Goal: Task Accomplishment & Management: Complete application form

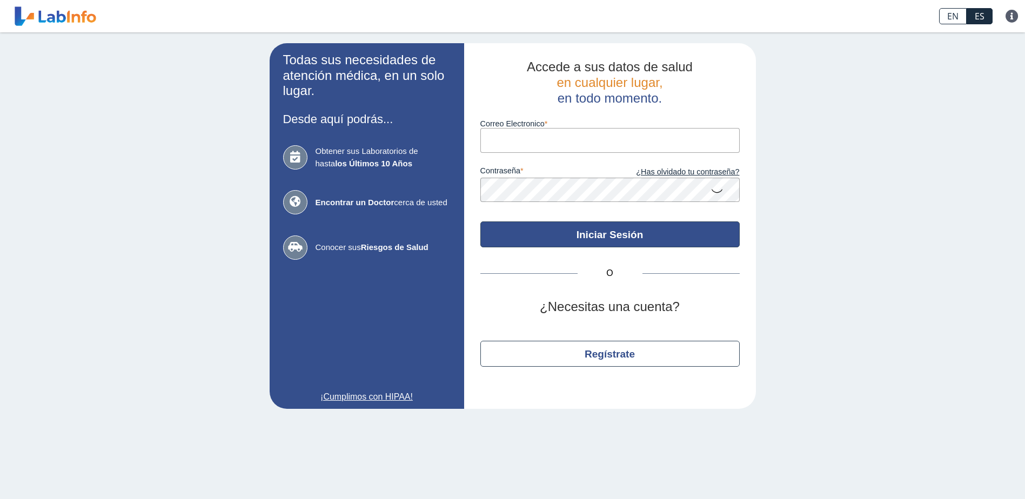
type input "[EMAIL_ADDRESS][DOMAIN_NAME]"
click at [526, 238] on button "Iniciar Sesión" at bounding box center [610, 235] width 259 height 26
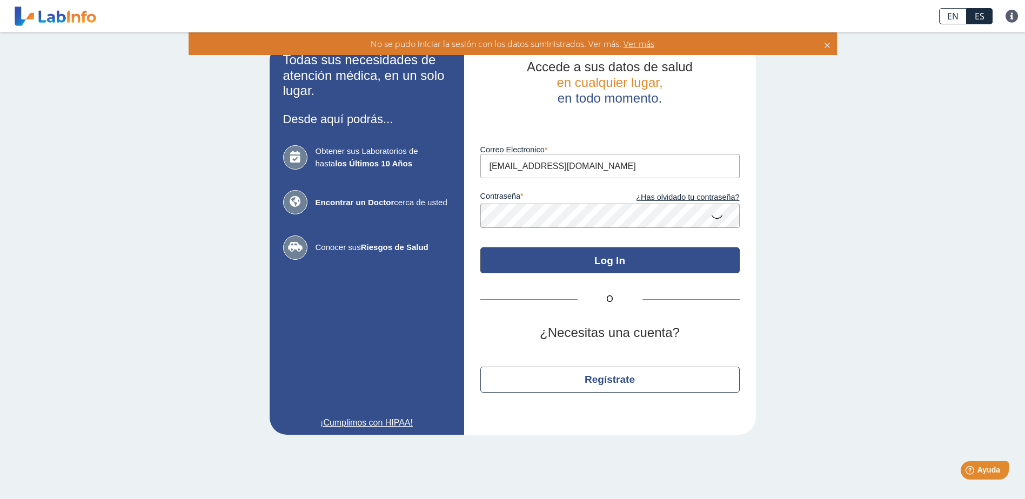
click at [629, 264] on button "Log In" at bounding box center [610, 261] width 259 height 26
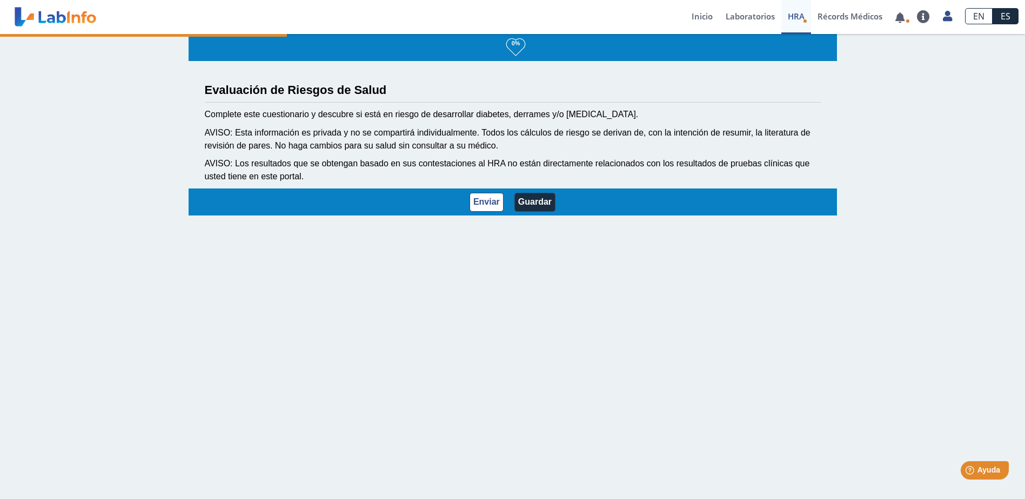
select select "1: 216"
select select "8: 281"
select select "2: 134"
select select "1: 168"
select select "7: 149"
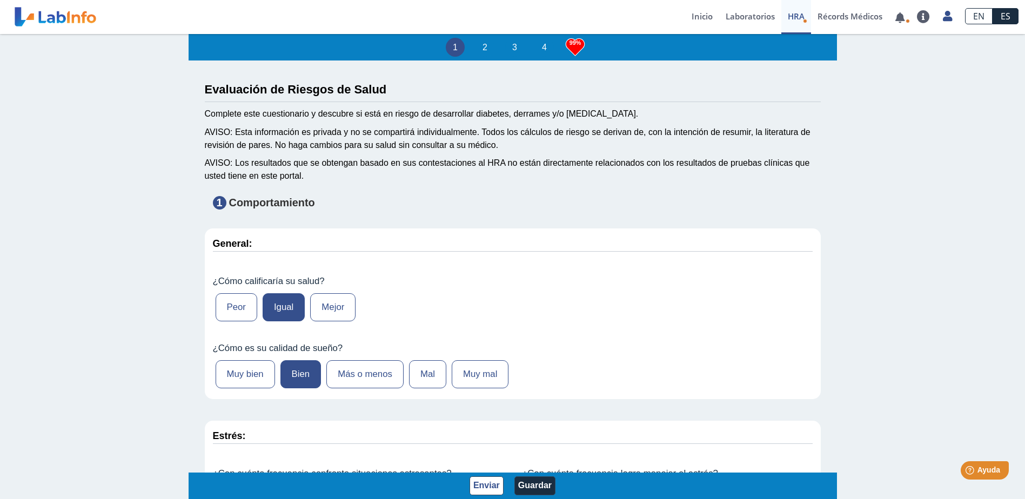
select select
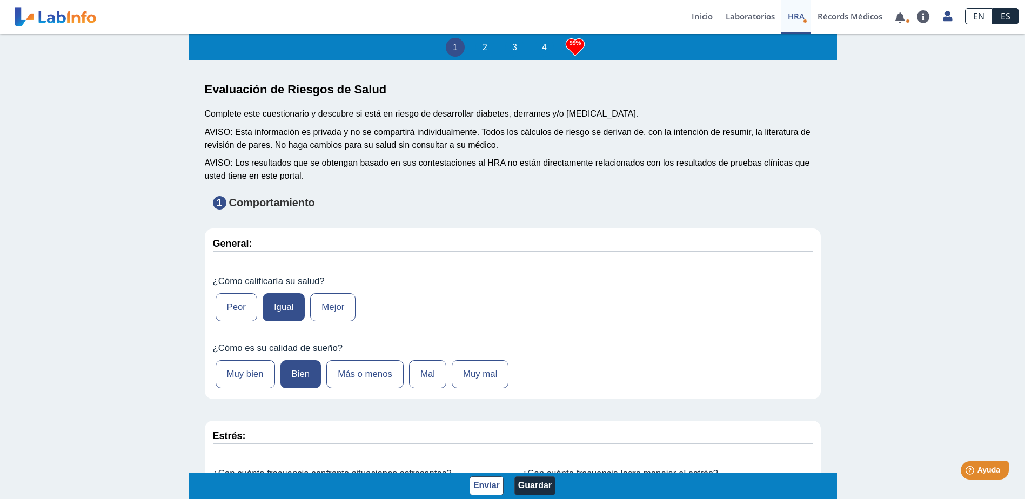
select select
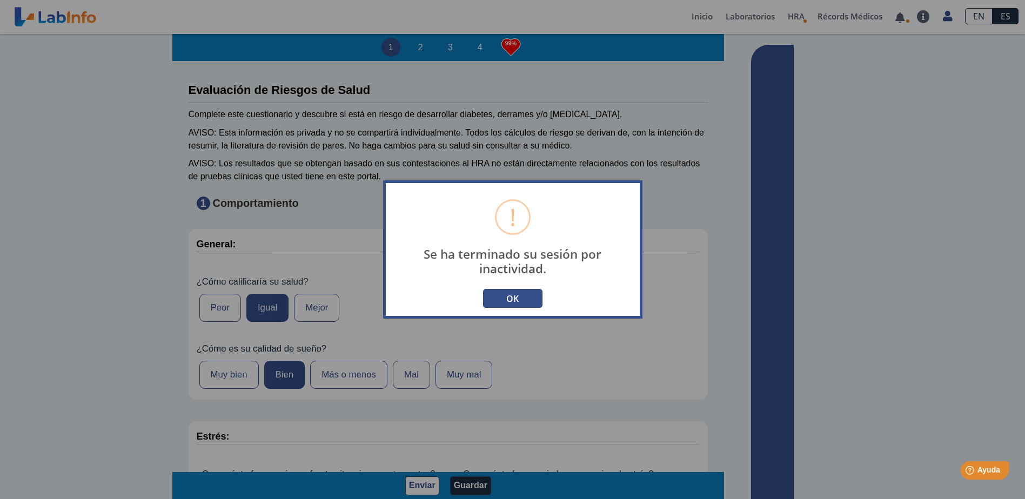
type input "[EMAIL_ADDRESS][DOMAIN_NAME]"
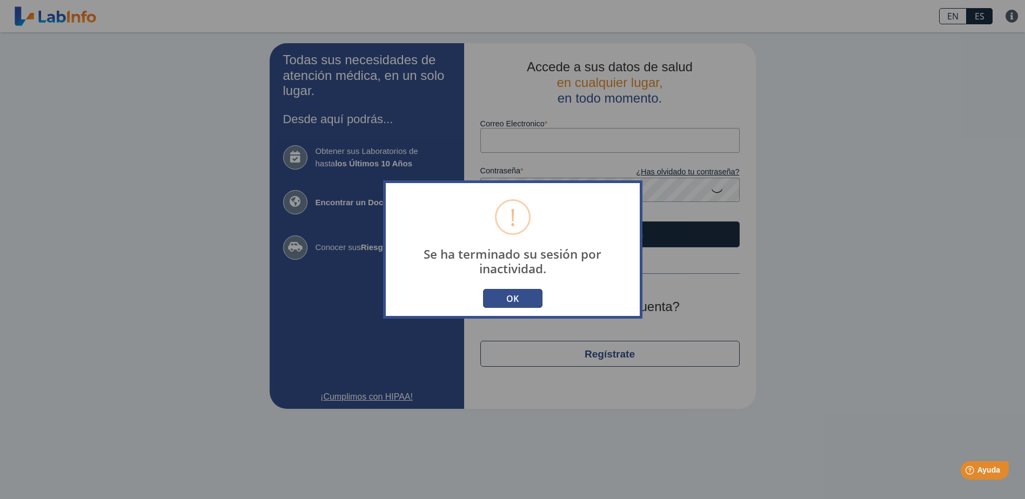
click at [520, 297] on button "OK" at bounding box center [512, 298] width 59 height 19
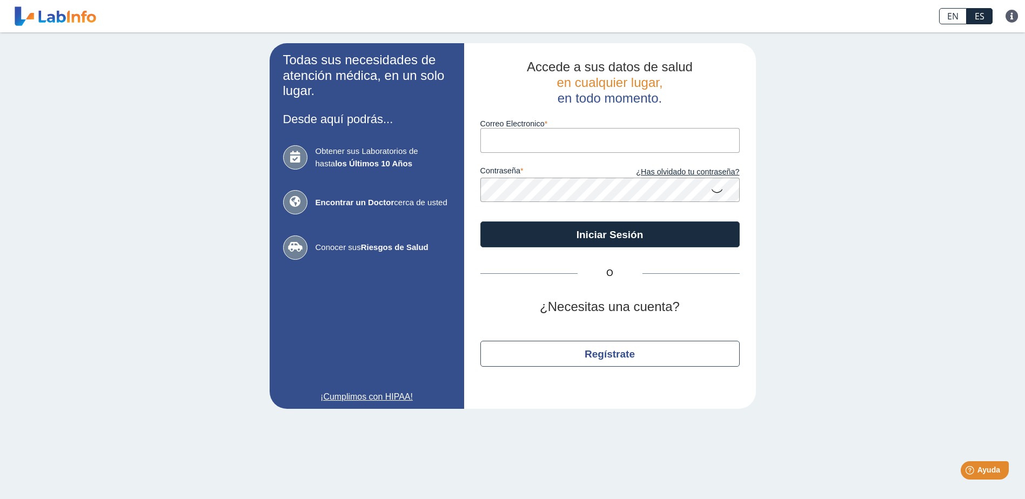
click at [541, 141] on input "Correo Electronico" at bounding box center [610, 140] width 259 height 24
type input "[EMAIL_ADDRESS][DOMAIN_NAME]"
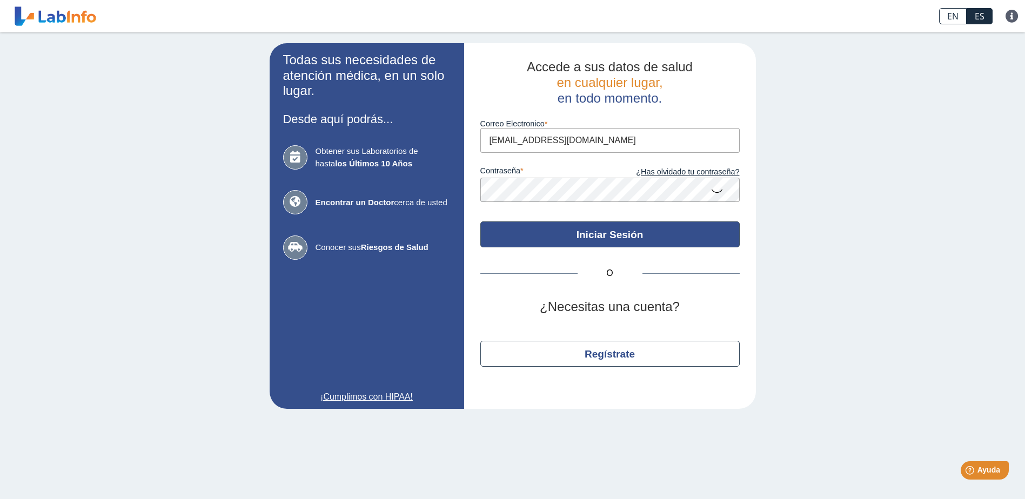
click at [576, 234] on button "Iniciar Sesión" at bounding box center [610, 235] width 259 height 26
